Goal: Complete application form

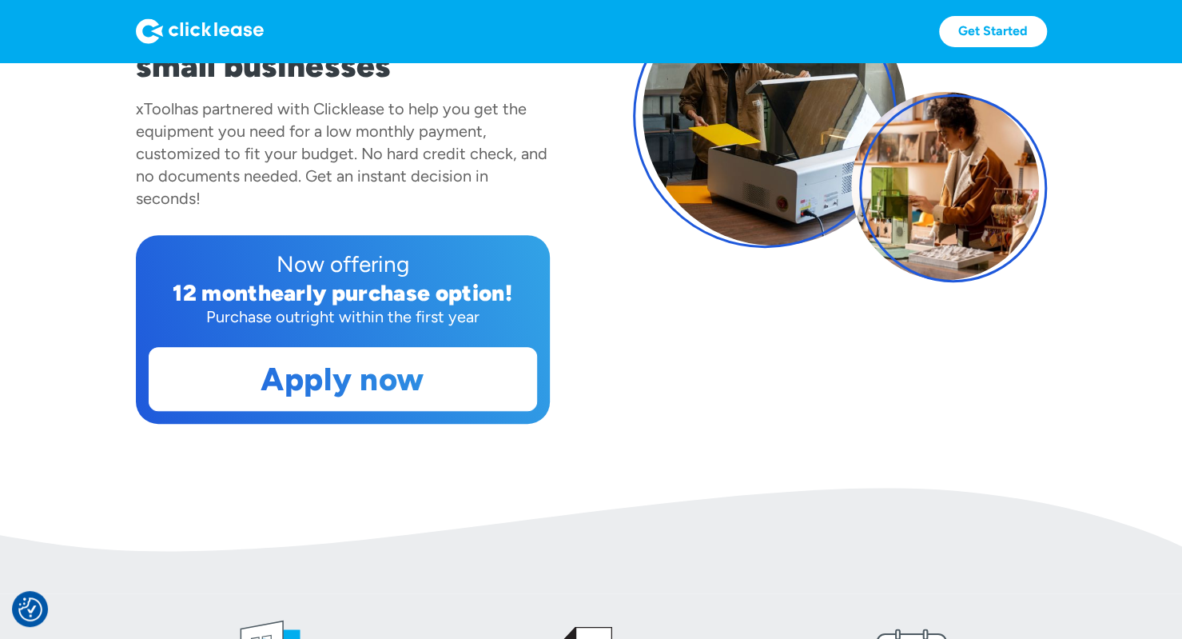
scroll to position [261, 0]
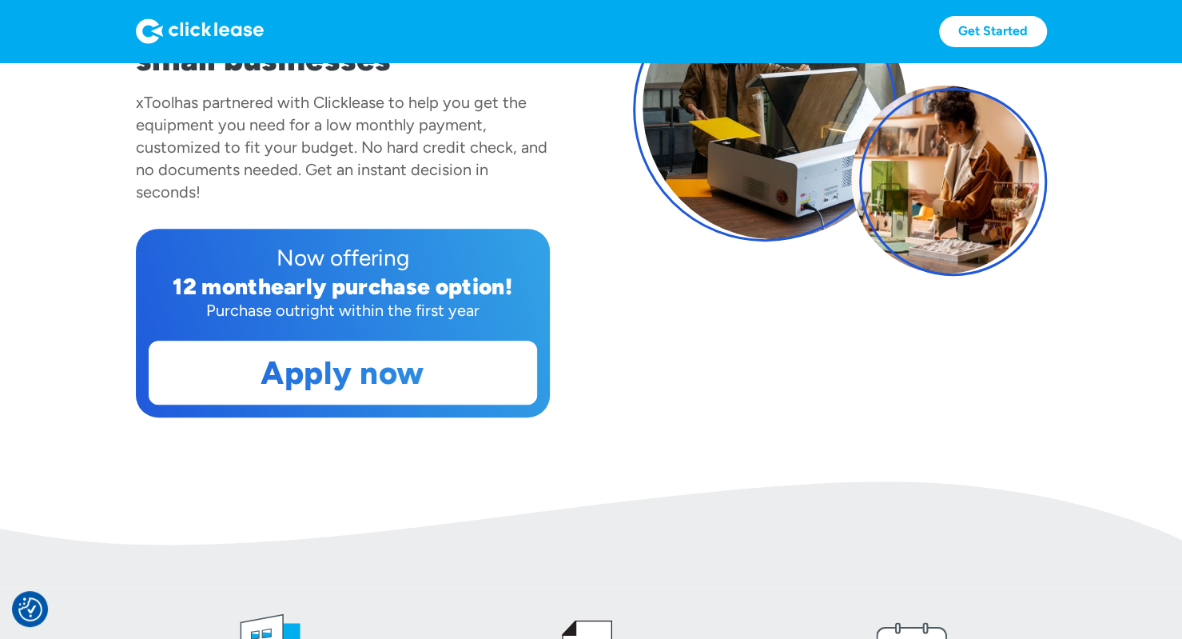
drag, startPoint x: 1193, startPoint y: 82, endPoint x: 1193, endPoint y: 147, distance: 64.7
click at [1181, 147] on html "We value your privacy Our site uses technologies to analyze and record activity…" at bounding box center [591, 58] width 1182 height 639
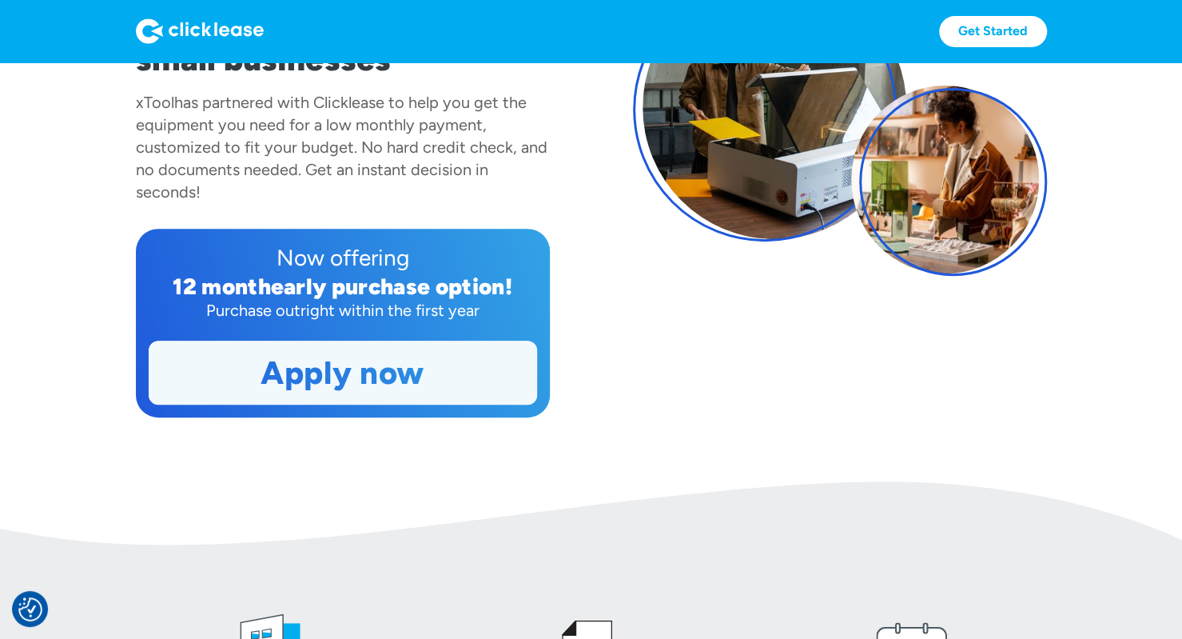
click at [434, 345] on link "Apply now" at bounding box center [342, 372] width 387 height 62
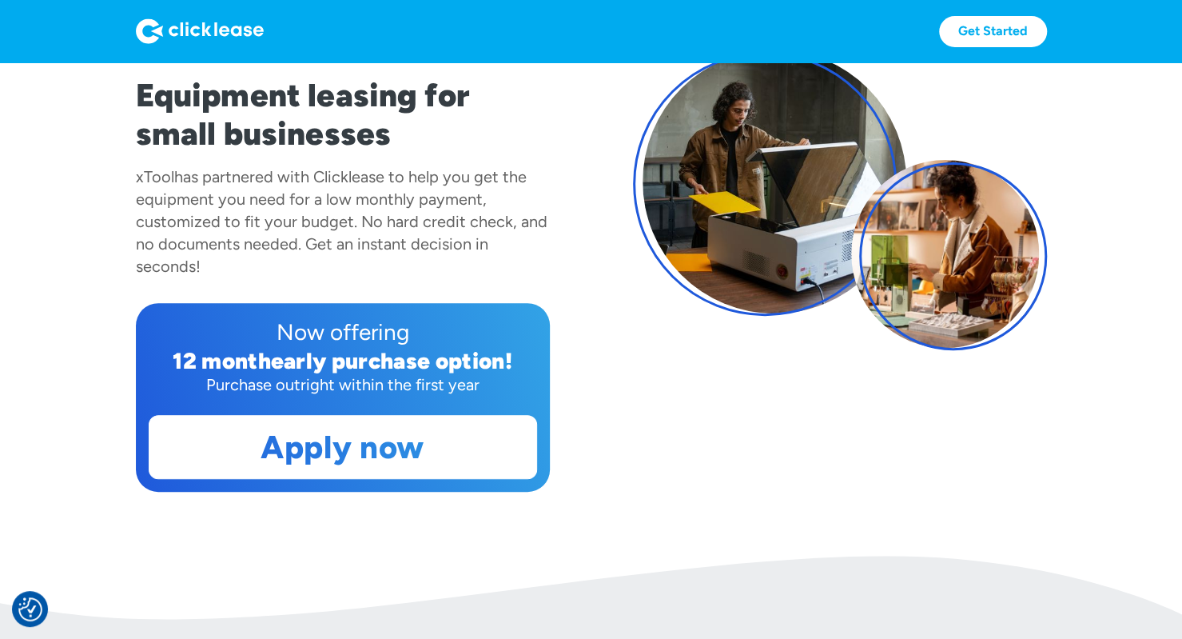
scroll to position [191, 0]
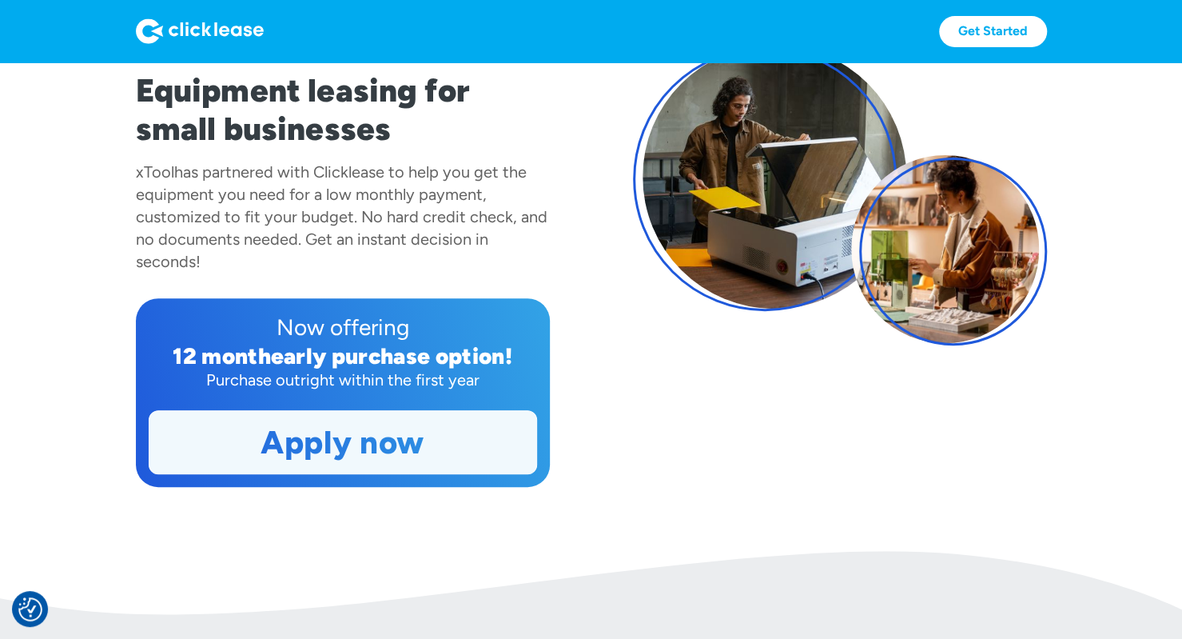
click at [241, 421] on link "Apply now" at bounding box center [342, 442] width 387 height 62
